Goal: Navigation & Orientation: Find specific page/section

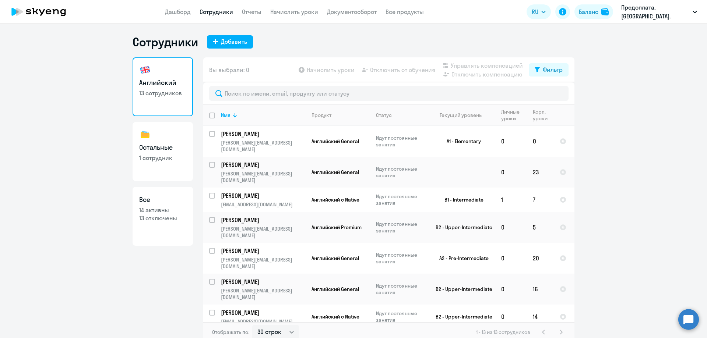
select select "30"
click at [587, 13] on div "Баланс" at bounding box center [588, 11] width 20 height 9
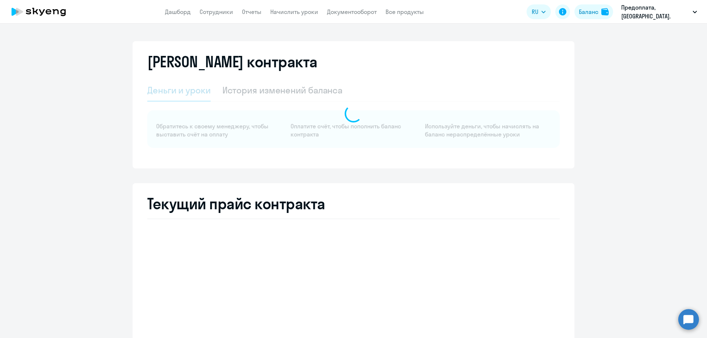
select select "english_adult_not_native_speaker"
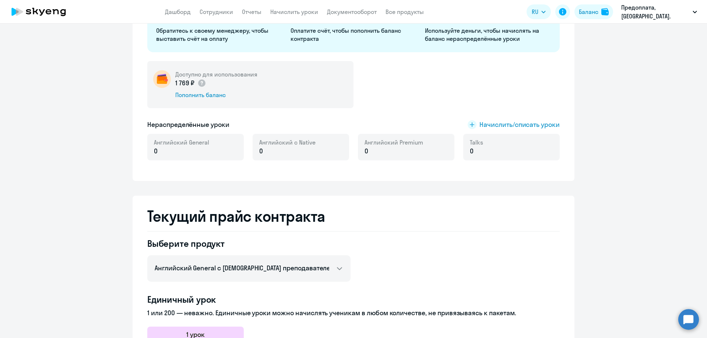
scroll to position [37, 0]
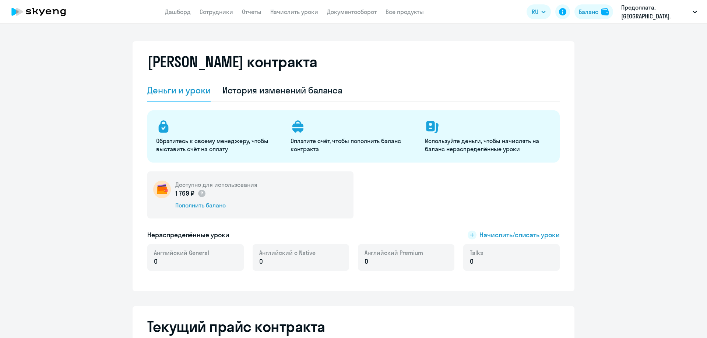
select select "english_adult_not_native_speaker"
click at [215, 10] on link "Сотрудники" at bounding box center [215, 11] width 33 height 7
select select "30"
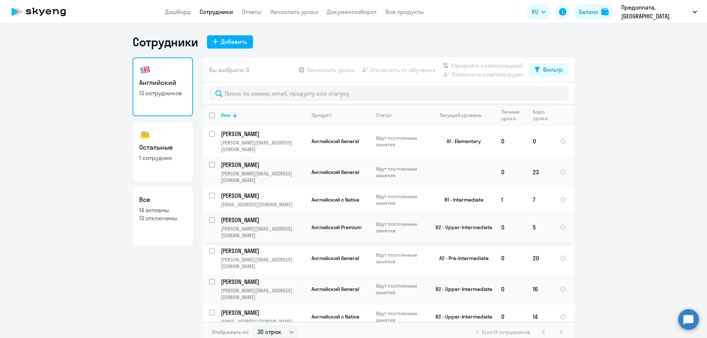
scroll to position [37, 0]
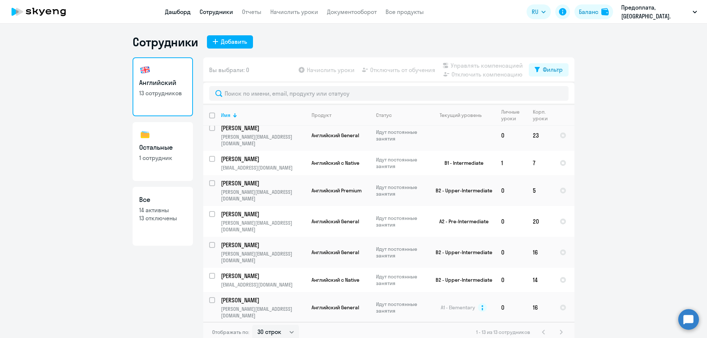
click at [180, 11] on link "Дашборд" at bounding box center [178, 11] width 26 height 7
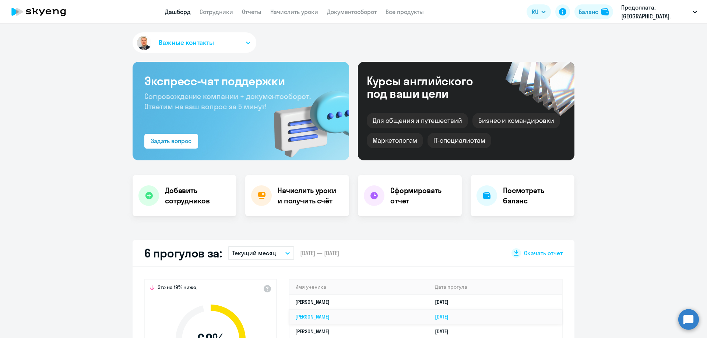
scroll to position [74, 0]
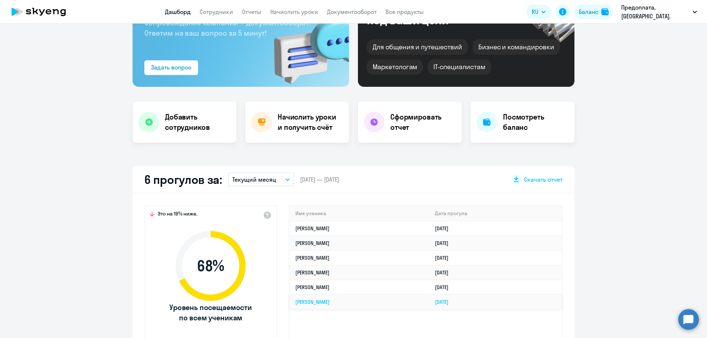
select select "30"
